Goal: Contribute content: Contribute content

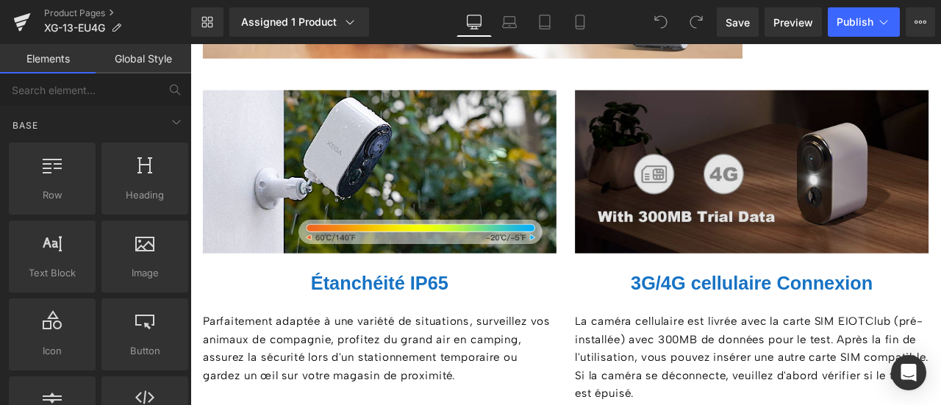
scroll to position [3527, 0]
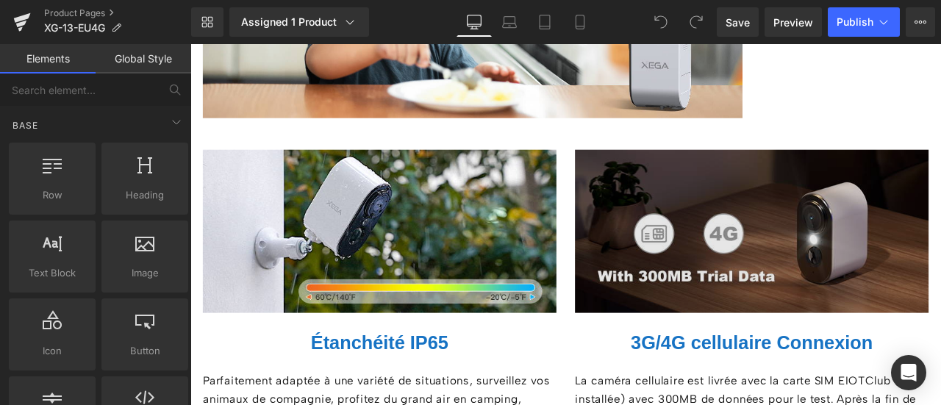
click at [793, 231] on img at bounding box center [855, 265] width 419 height 193
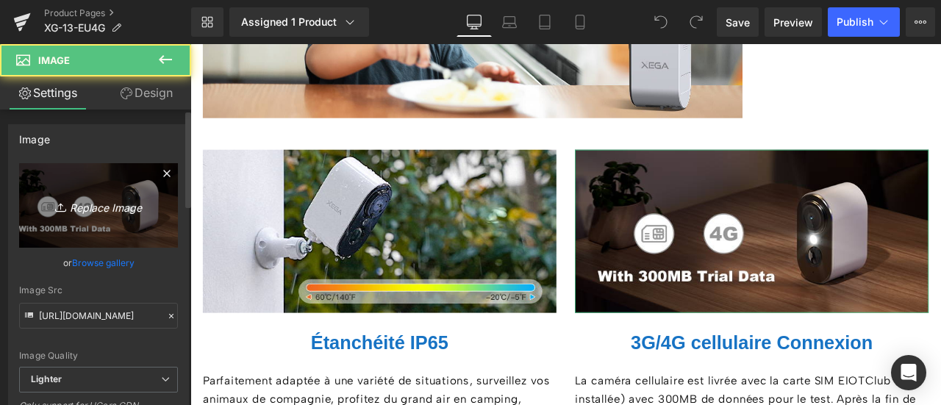
click at [75, 218] on link "Replace Image" at bounding box center [98, 205] width 159 height 85
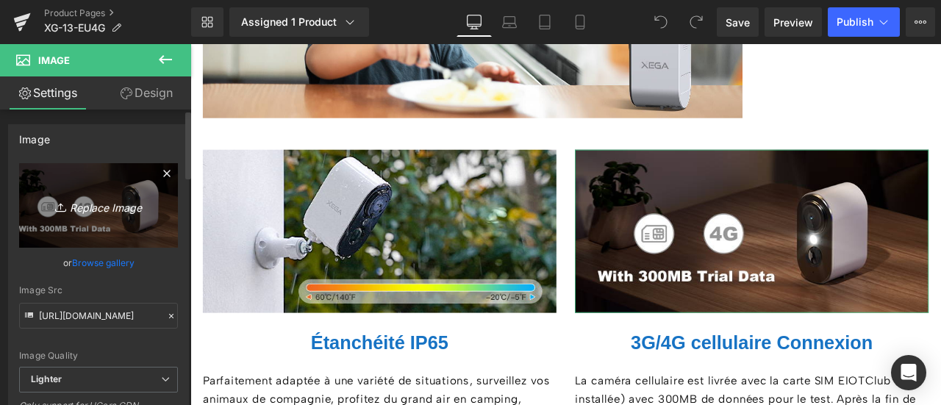
type input "C:\fakepath\155d9f6d-8e95-4c0a-8c4d-366fcfb070ba.__CR0,0,650,350_PT0_SX650_V1__…"
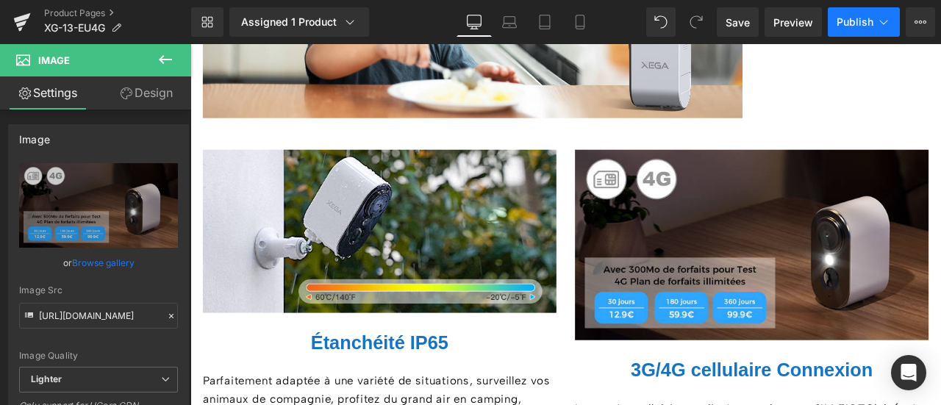
click at [853, 22] on span "Publish" at bounding box center [854, 22] width 37 height 12
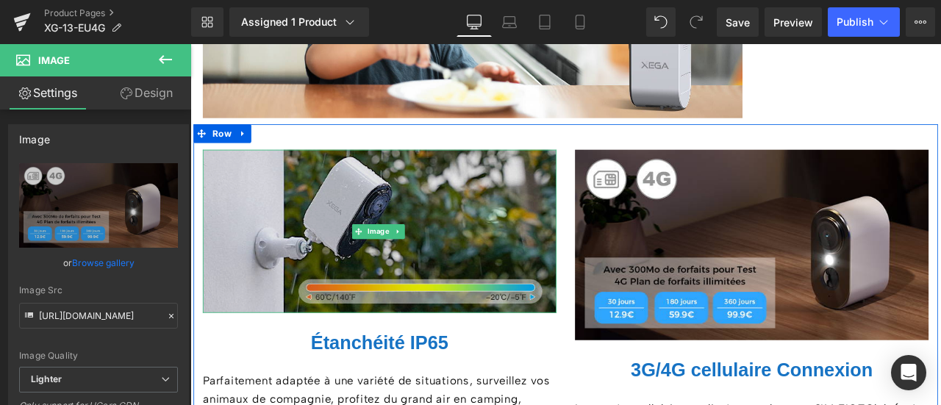
click at [409, 239] on img at bounding box center [414, 265] width 419 height 193
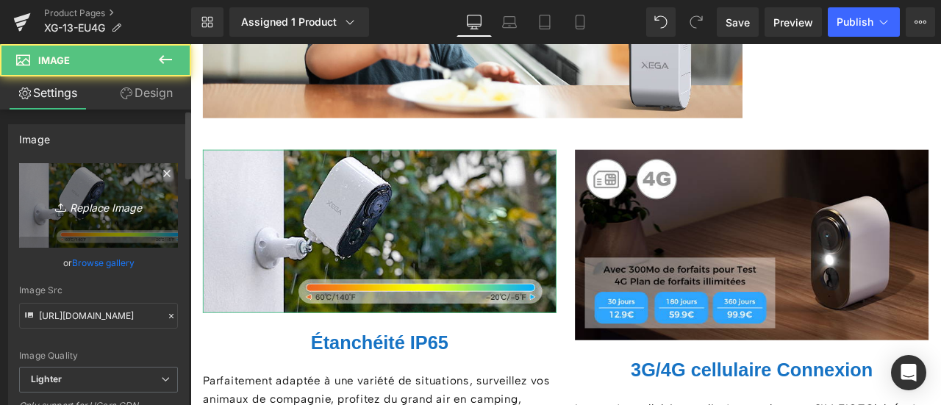
click at [104, 206] on icon "Replace Image" at bounding box center [99, 205] width 118 height 18
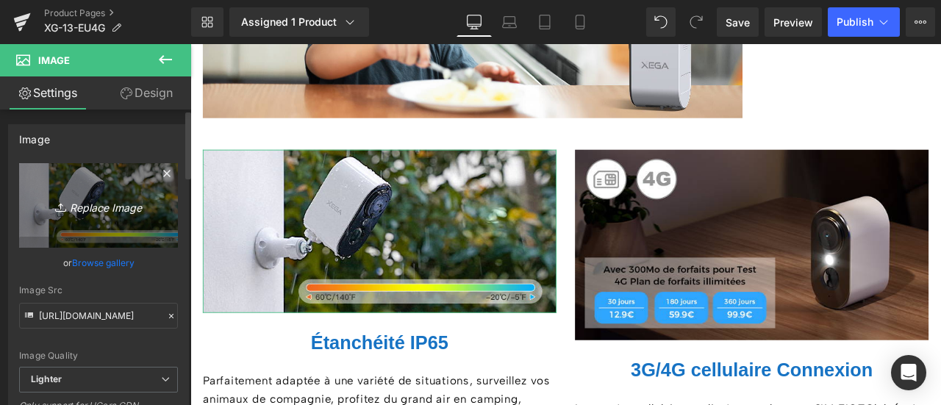
type input "C:\fakepath\bf53e041-2ae6-4d85-a36b-c829775d65b3.__CR0,0,650,350_PT0_SX650_V1__…"
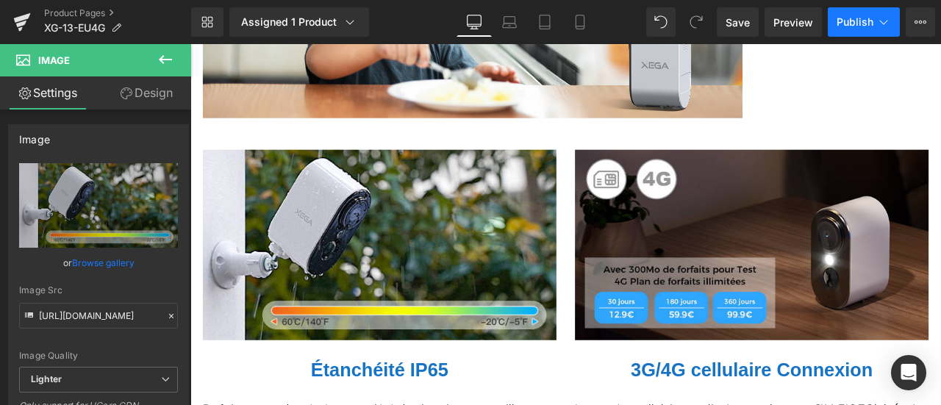
click at [848, 21] on span "Publish" at bounding box center [854, 22] width 37 height 12
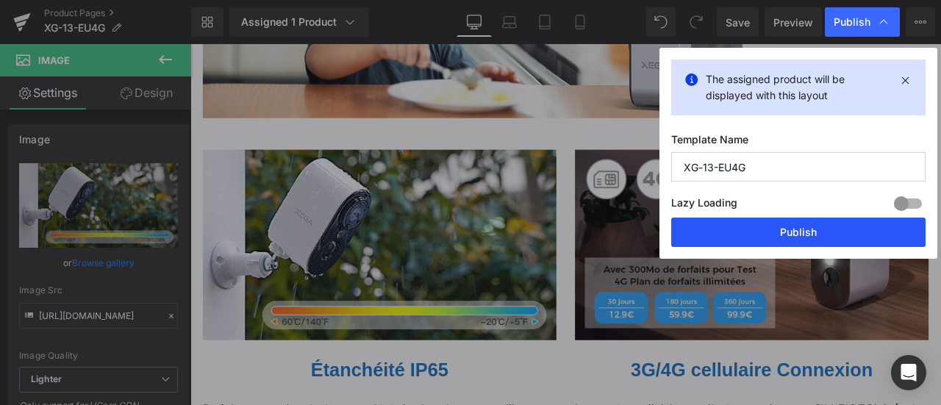
drag, startPoint x: 788, startPoint y: 229, endPoint x: 389, endPoint y: 403, distance: 435.1
click at [788, 229] on button "Publish" at bounding box center [798, 232] width 254 height 29
